Goal: Information Seeking & Learning: Learn about a topic

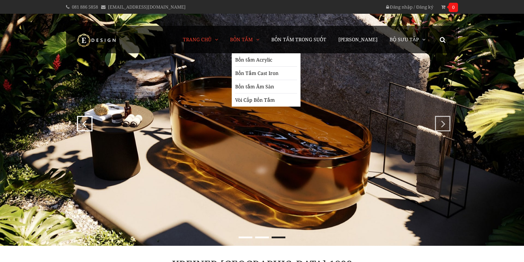
click at [253, 40] on span "Bồn Tắm" at bounding box center [241, 39] width 23 height 7
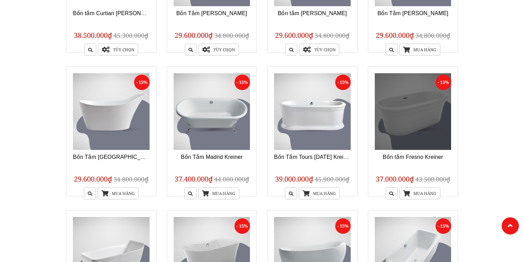
scroll to position [220, 0]
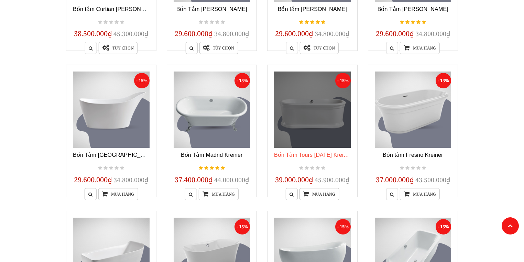
click at [338, 158] on h3 "Bồn Tắm Tours [DATE] Kreiner" at bounding box center [312, 155] width 77 height 9
click at [340, 154] on link "Bồn Tắm Tours [DATE] Kreiner" at bounding box center [312, 155] width 77 height 6
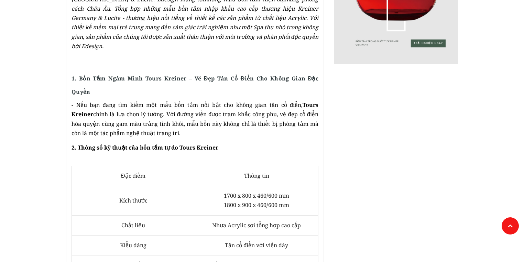
scroll to position [330, 0]
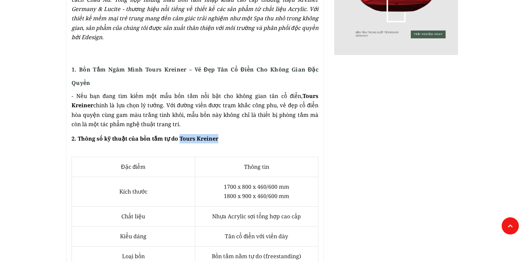
drag, startPoint x: 223, startPoint y: 128, endPoint x: 180, endPoint y: 132, distance: 42.8
click at [180, 134] on p "2. Thông số kỹ thuật của bồn tắm tự do Tours Kreiner" at bounding box center [194, 143] width 247 height 18
copy strong "Tours Kreiner"
drag, startPoint x: 297, startPoint y: 190, endPoint x: 221, endPoint y: 180, distance: 76.2
click at [221, 180] on td "1700 x 800 x 460/600 mm 1800 x 900 x 460/600 mm" at bounding box center [256, 191] width 123 height 29
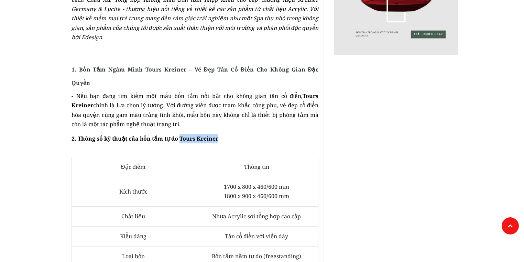
copy span "1700 x 800 x 460/600 mm 1800 x 900 x 460/600 mm"
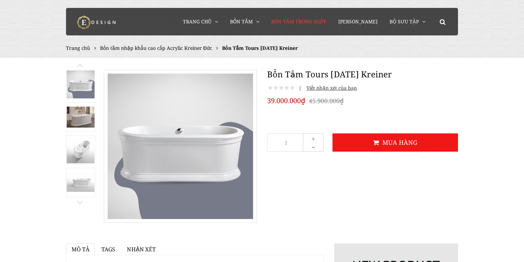
scroll to position [0, 0]
